Goal: Information Seeking & Learning: Learn about a topic

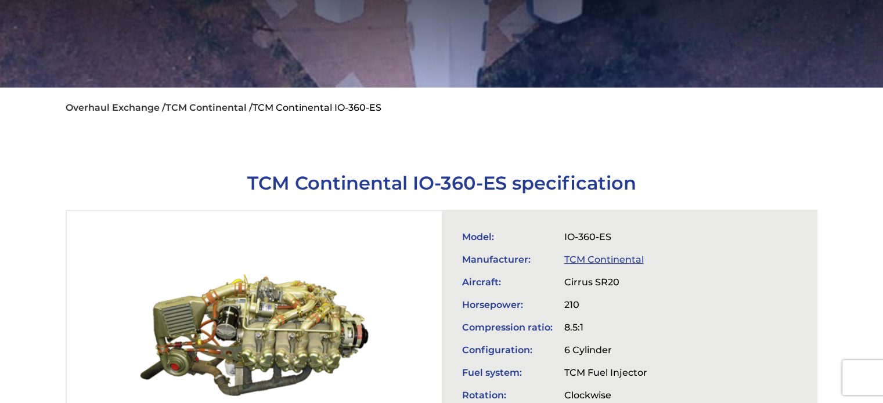
scroll to position [421, 0]
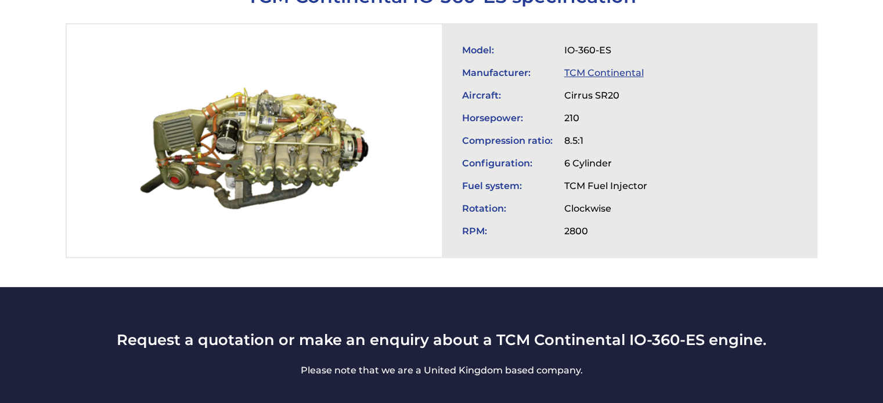
click at [248, 153] on div at bounding box center [254, 140] width 374 height 233
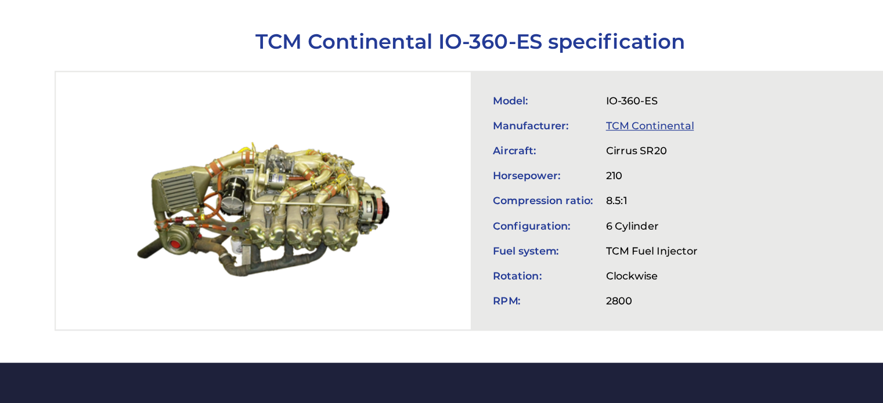
scroll to position [356, 0]
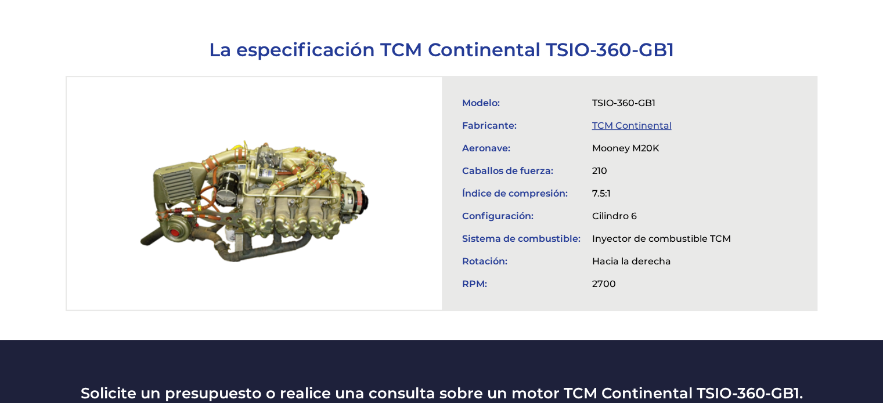
scroll to position [424, 0]
